Goal: Answer question/provide support

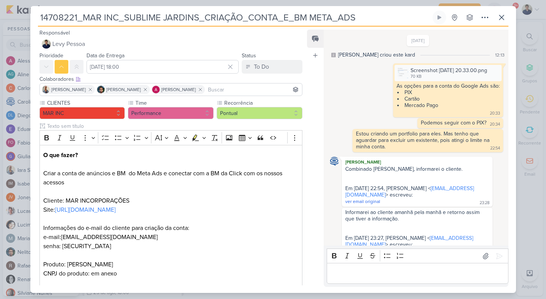
scroll to position [30, 0]
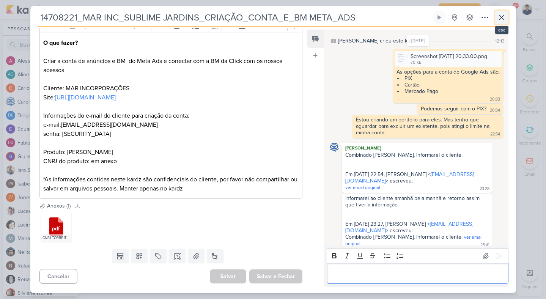
click at [501, 16] on icon at bounding box center [501, 17] width 9 height 9
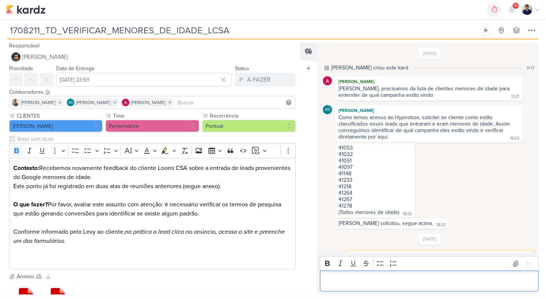
scroll to position [66, 0]
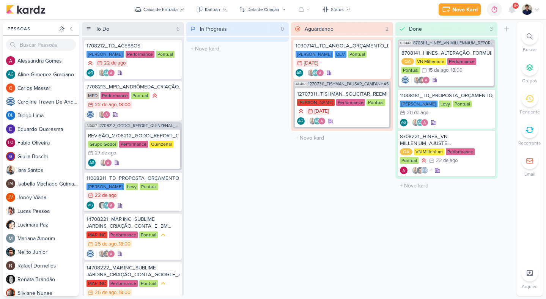
click at [528, 101] on icon at bounding box center [529, 99] width 8 height 8
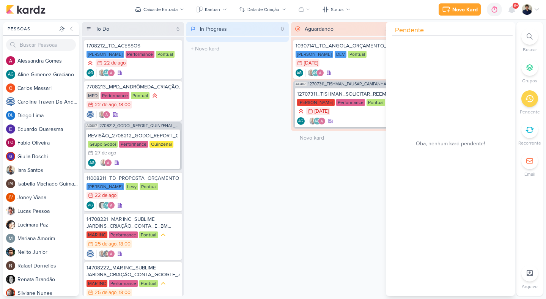
click at [528, 101] on icon at bounding box center [529, 99] width 8 height 8
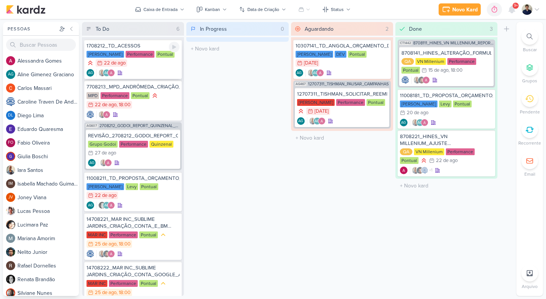
click at [162, 70] on div "AG AG" at bounding box center [133, 73] width 93 height 8
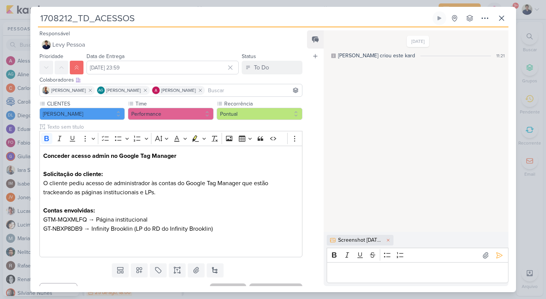
click at [367, 273] on p "⁠⁠⁠⁠⁠⁠⁠" at bounding box center [417, 272] width 173 height 9
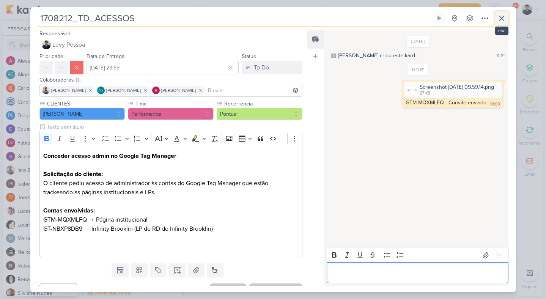
click at [501, 16] on icon at bounding box center [501, 18] width 9 height 9
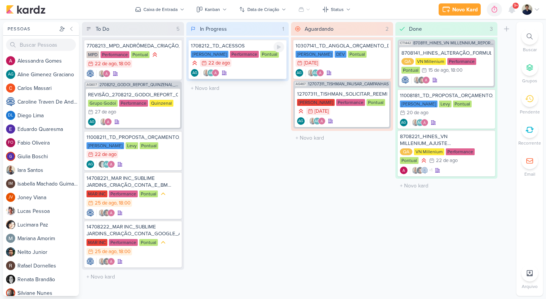
click at [275, 74] on div "AG AG" at bounding box center [237, 73] width 93 height 8
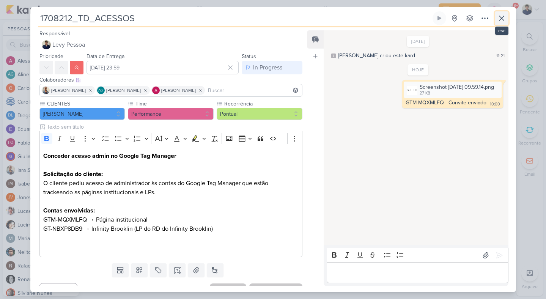
click at [501, 16] on icon at bounding box center [501, 18] width 9 height 9
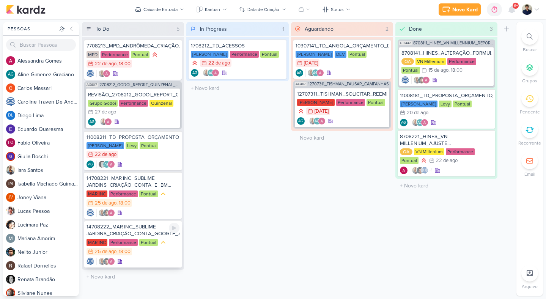
click at [157, 252] on div "MAR INC Performance Pontual 25/8 25 de ago , 18:00" at bounding box center [133, 247] width 93 height 17
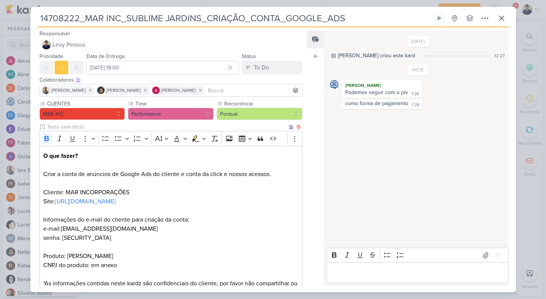
scroll to position [17, 0]
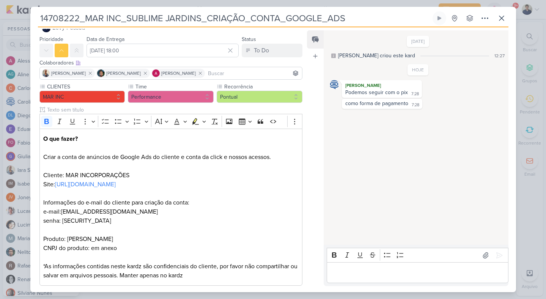
click at [349, 277] on p "Editor editing area: main" at bounding box center [417, 272] width 173 height 9
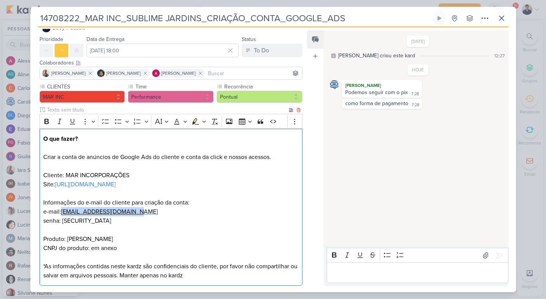
drag, startPoint x: 137, startPoint y: 210, endPoint x: 66, endPoint y: 210, distance: 71.0
click at [66, 210] on p "O que fazer? Criar a conta de anúncios de Google Ads do cliente e conta da clic…" at bounding box center [170, 207] width 255 height 146
copy span "[EMAIL_ADDRESS][DOMAIN_NAME]"
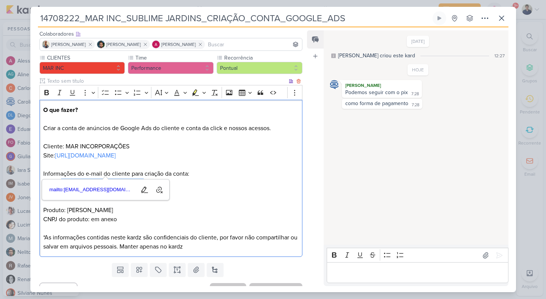
scroll to position [59, 0]
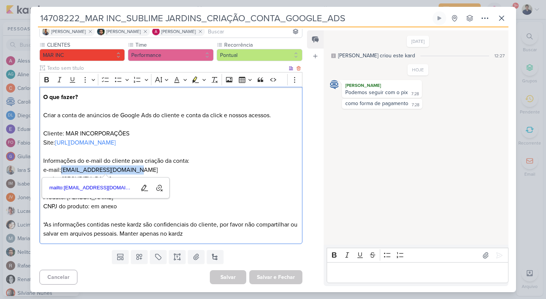
click at [226, 199] on p "O que fazer? Criar a conta de anúncios de Google Ads do cliente e conta da clic…" at bounding box center [170, 166] width 255 height 146
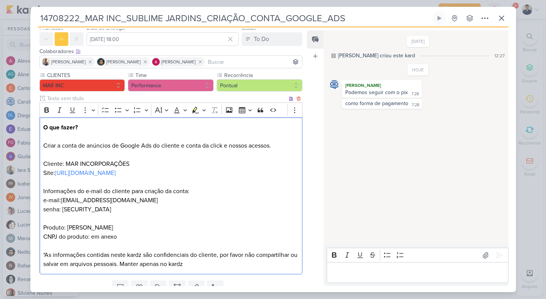
scroll to position [0, 0]
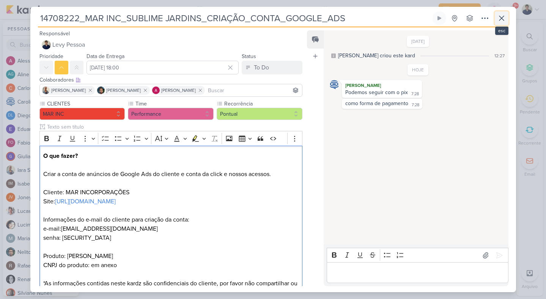
click at [503, 19] on icon at bounding box center [501, 18] width 9 height 9
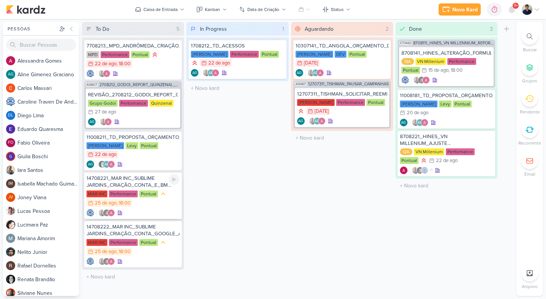
click at [166, 197] on div "MAR INC Performance Pontual 25/8 25 de ago , 18:00" at bounding box center [133, 198] width 93 height 17
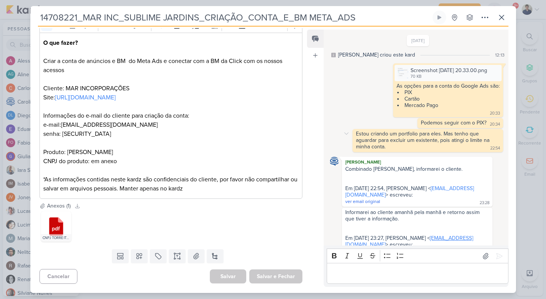
scroll to position [104, 0]
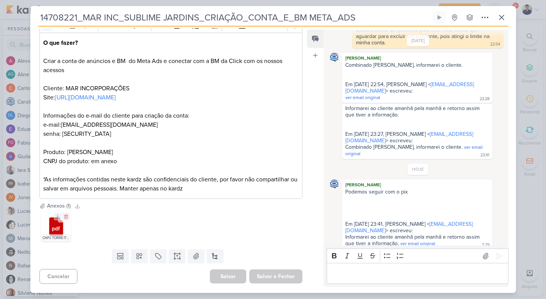
click at [55, 224] on icon at bounding box center [56, 226] width 14 height 18
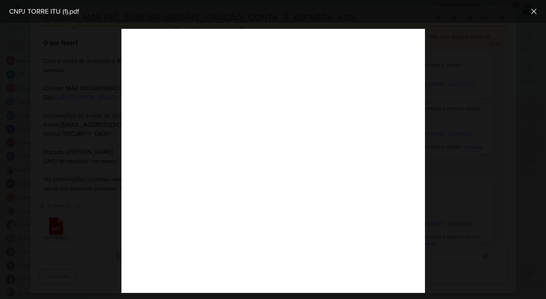
click at [445, 26] on div at bounding box center [273, 161] width 546 height 276
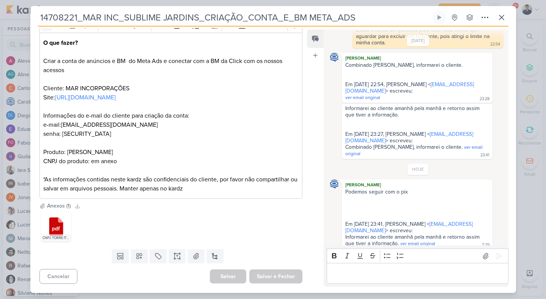
click at [366, 272] on p "Editor editing area: main" at bounding box center [417, 273] width 173 height 9
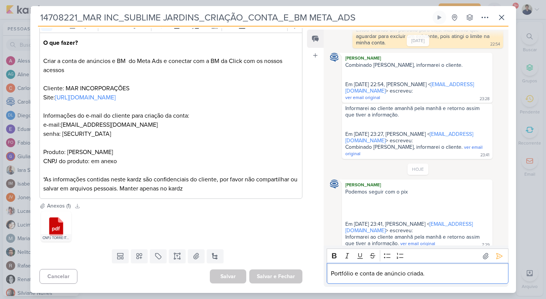
scroll to position [113, 0]
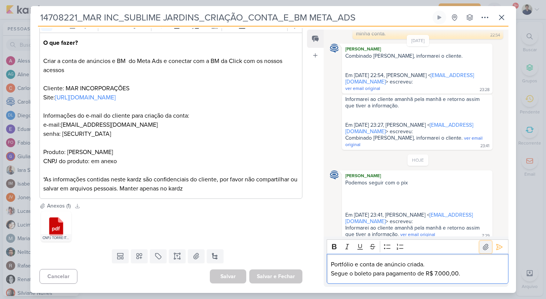
click at [480, 245] on button at bounding box center [486, 247] width 12 height 12
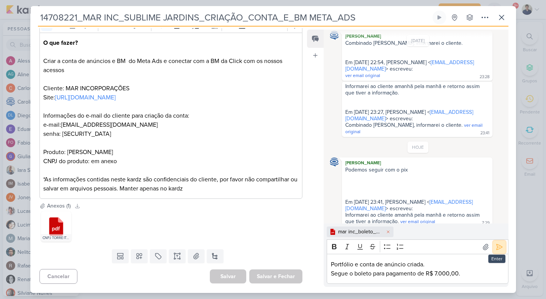
click at [499, 249] on icon at bounding box center [500, 247] width 8 height 8
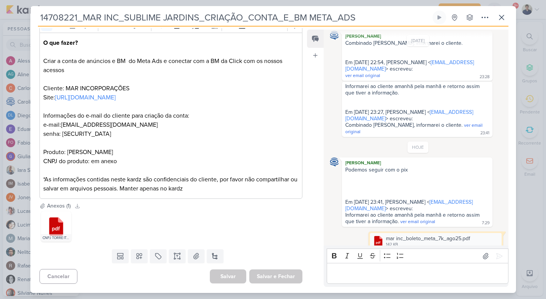
scroll to position [143, 0]
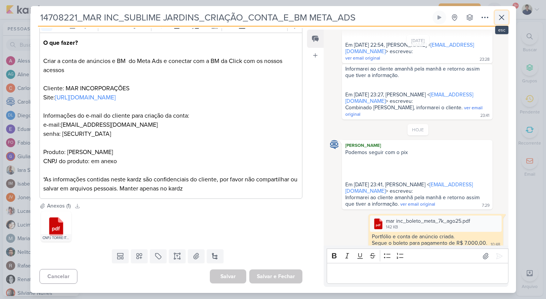
click at [503, 17] on icon at bounding box center [501, 17] width 9 height 9
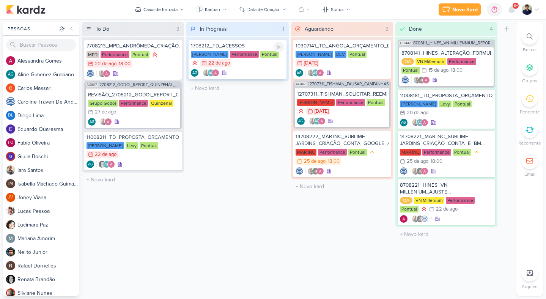
click at [274, 71] on div "AG AG" at bounding box center [237, 73] width 93 height 8
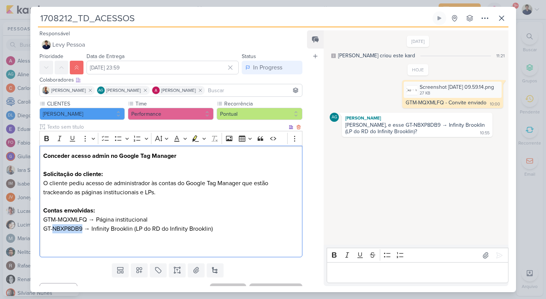
drag, startPoint x: 82, startPoint y: 229, endPoint x: 54, endPoint y: 229, distance: 28.8
click at [54, 229] on p "GT-NBXP8DB9 → Infinity Brooklin (LP do RD do Infinity Brooklin)" at bounding box center [170, 233] width 255 height 18
copy p "NBXP8DB9"
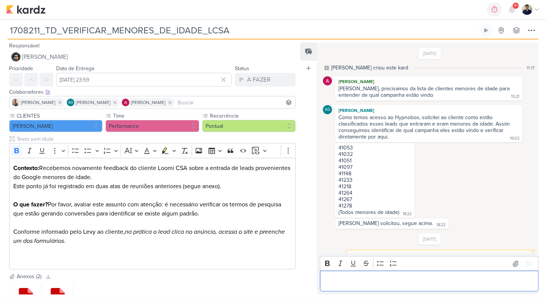
scroll to position [66, 0]
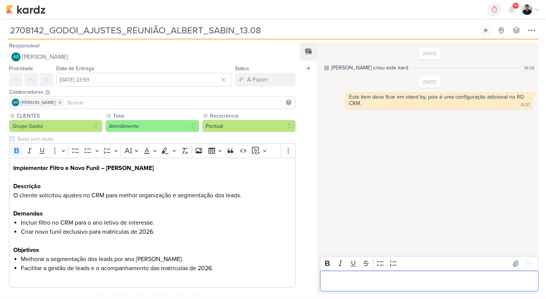
scroll to position [7, 0]
